Goal: Find specific page/section: Find specific page/section

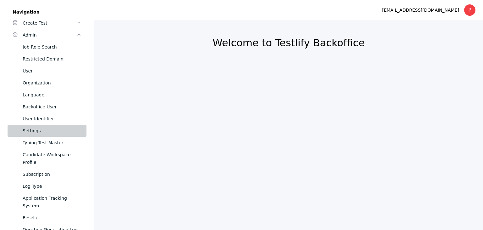
scroll to position [31, 0]
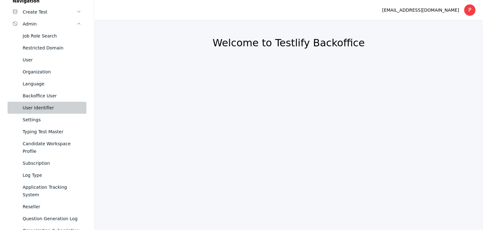
click at [48, 108] on div "User Identifier" at bounding box center [52, 108] width 59 height 8
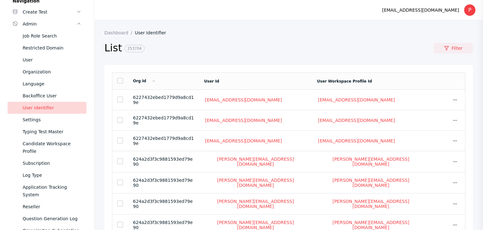
click at [453, 46] on link "Filter" at bounding box center [453, 48] width 39 height 11
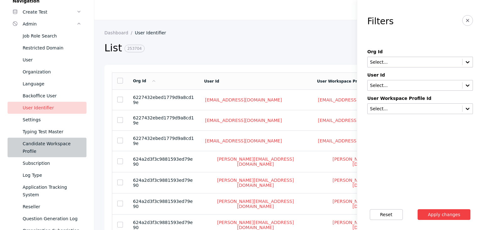
click at [45, 140] on div "Candidate Workspace Profile" at bounding box center [52, 147] width 59 height 15
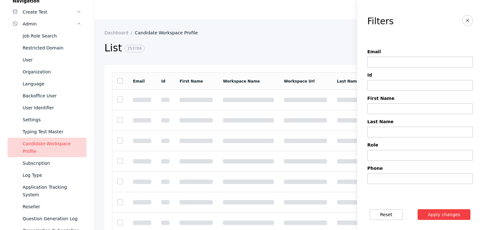
click at [386, 58] on input at bounding box center [421, 62] width 106 height 11
paste input "**********"
type input "**********"
click at [443, 218] on button "Apply changes" at bounding box center [444, 214] width 53 height 11
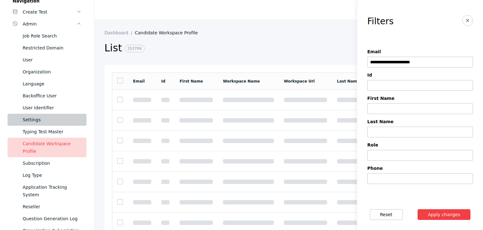
click at [38, 125] on link "Settings" at bounding box center [47, 120] width 79 height 12
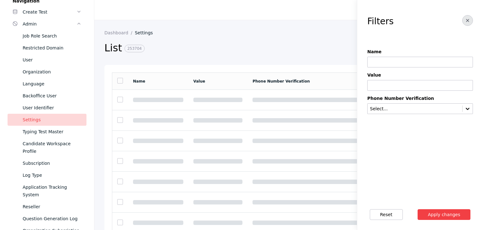
click at [465, 16] on button "button" at bounding box center [468, 20] width 11 height 11
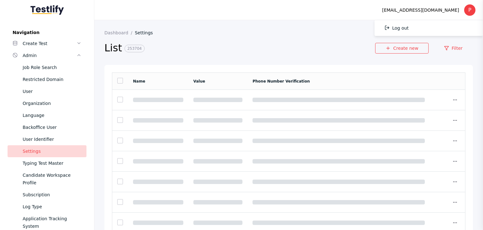
click at [464, 12] on div "P" at bounding box center [469, 9] width 11 height 11
click at [424, 29] on link "Log out" at bounding box center [429, 28] width 109 height 16
